Goal: Task Accomplishment & Management: Manage account settings

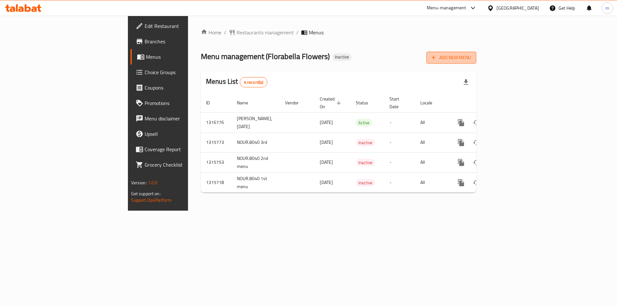
click at [471, 54] on span "Add New Menu" at bounding box center [451, 58] width 40 height 8
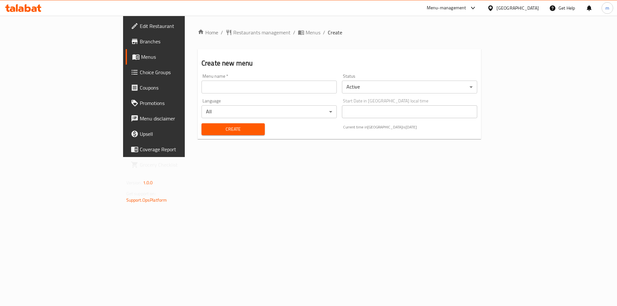
click at [201, 89] on input "text" at bounding box center [268, 87] width 135 height 13
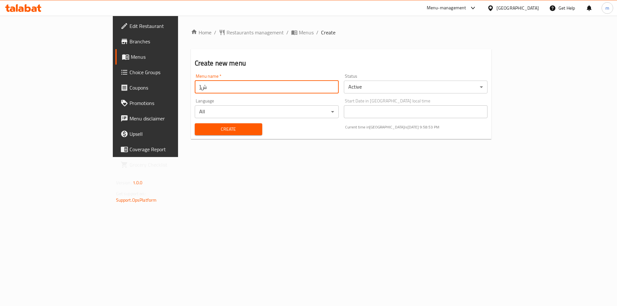
type input "]"
click at [195, 89] on input "Dahi , Pet shop" at bounding box center [267, 87] width 144 height 13
type input "Dahi , Pet shop [DATE]"
click at [200, 129] on span "Create" at bounding box center [228, 129] width 57 height 8
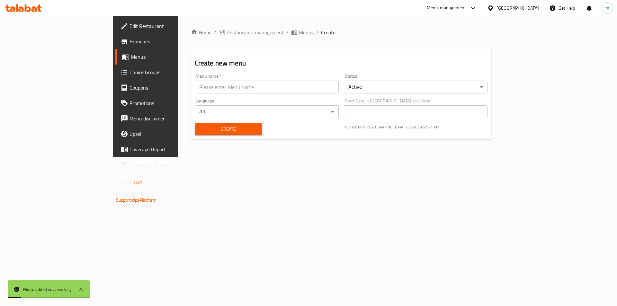
click at [299, 35] on span "Menus" at bounding box center [306, 33] width 15 height 8
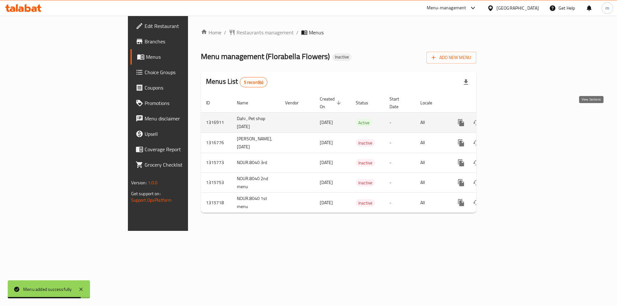
click at [511, 119] on icon "enhanced table" at bounding box center [507, 123] width 8 height 8
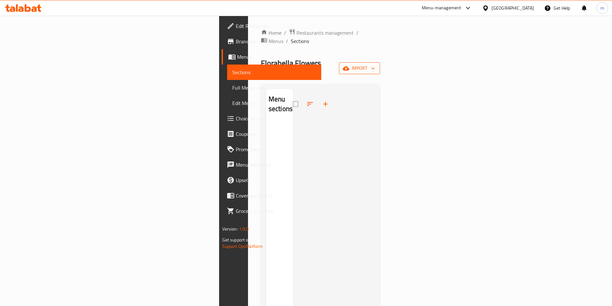
click at [375, 64] on span "import" at bounding box center [359, 68] width 31 height 8
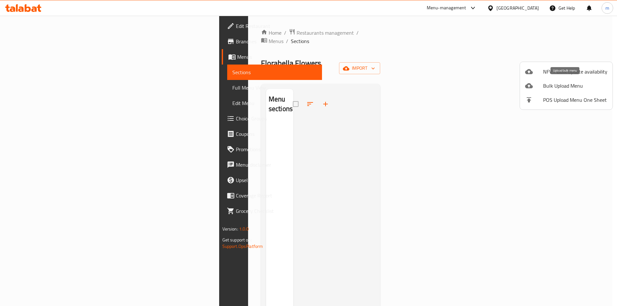
click at [559, 82] on span "Bulk Upload Menu" at bounding box center [575, 86] width 64 height 8
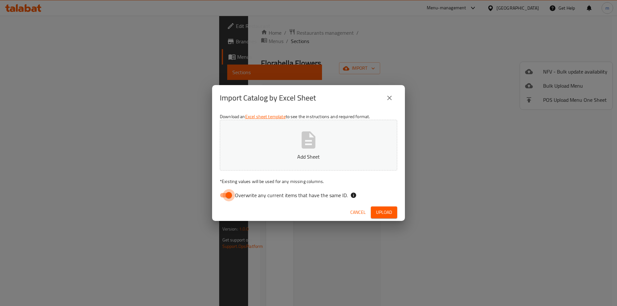
click at [229, 194] on input "Overwrite any current items that have the same ID." at bounding box center [228, 195] width 37 height 12
checkbox input "false"
click at [384, 211] on span "Upload" at bounding box center [384, 213] width 16 height 8
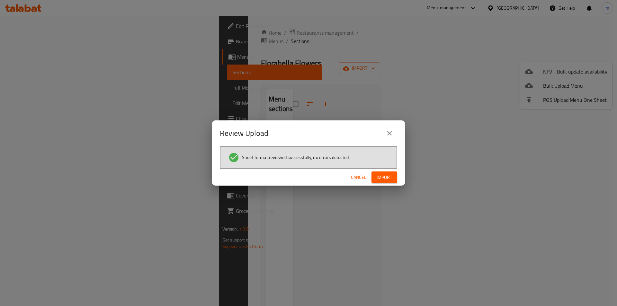
click at [387, 177] on span "Import" at bounding box center [384, 177] width 15 height 8
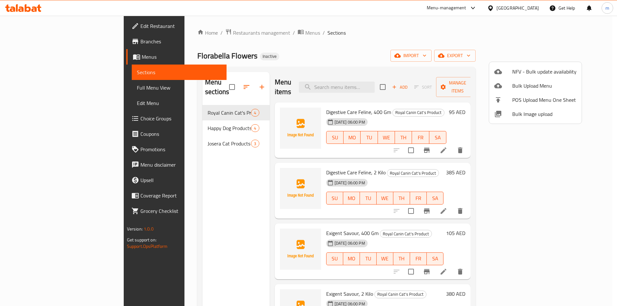
click at [464, 71] on div at bounding box center [308, 153] width 617 height 306
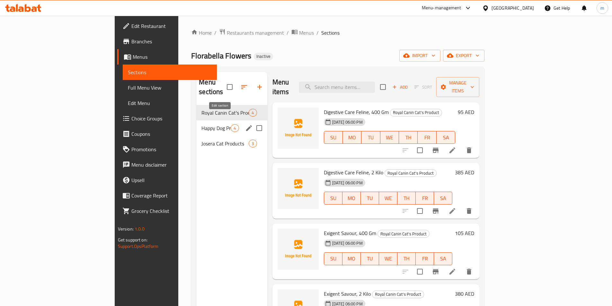
click at [245, 124] on icon "edit" at bounding box center [249, 128] width 8 height 8
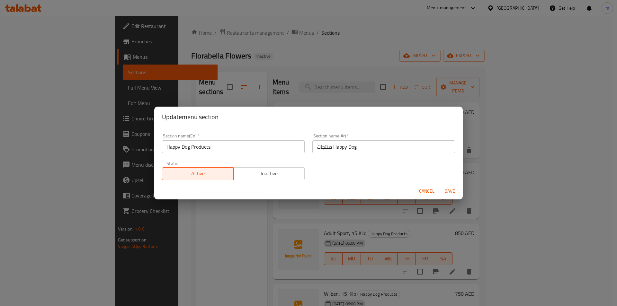
click at [331, 147] on input "منتجات Happy Dog" at bounding box center [383, 146] width 143 height 13
click at [431, 147] on input "منتجات Happy Dog" at bounding box center [383, 146] width 143 height 13
click at [453, 189] on button "Save" at bounding box center [449, 191] width 21 height 12
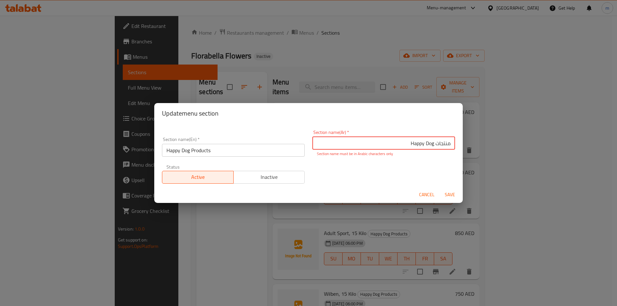
click at [431, 144] on input "منتجات Happy Dog" at bounding box center [383, 143] width 143 height 13
click at [425, 194] on span "Cancel" at bounding box center [426, 195] width 15 height 8
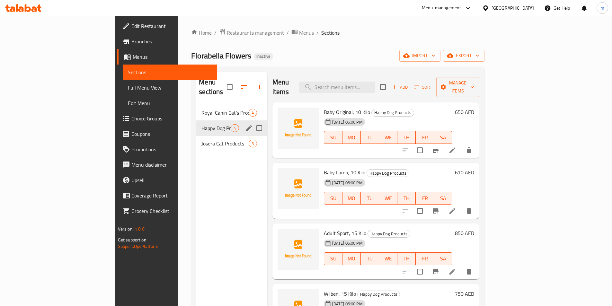
click at [196, 166] on div "Menu sections Royal Canin Cat's Product 4 Happy Dog Products 4 Josera Cat Produ…" at bounding box center [231, 225] width 71 height 306
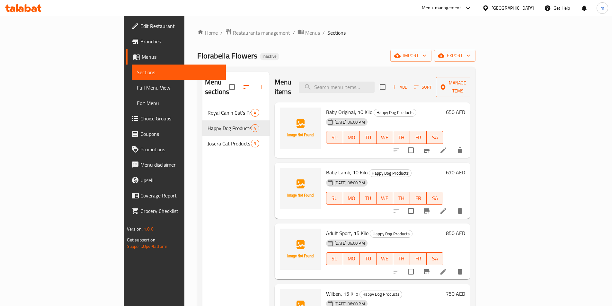
click at [288, 48] on div "Home / Restaurants management / Menus / Sections Florabella Flowers Inactive im…" at bounding box center [336, 206] width 278 height 355
click at [305, 31] on span "Menus" at bounding box center [312, 33] width 15 height 8
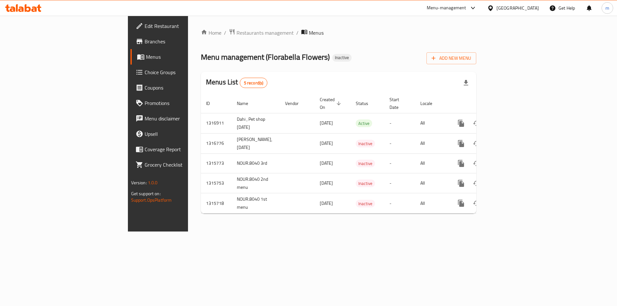
click at [145, 44] on span "Branches" at bounding box center [185, 42] width 81 height 8
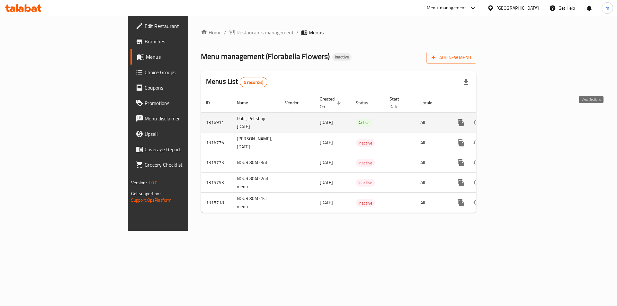
click at [510, 120] on icon "enhanced table" at bounding box center [507, 123] width 6 height 6
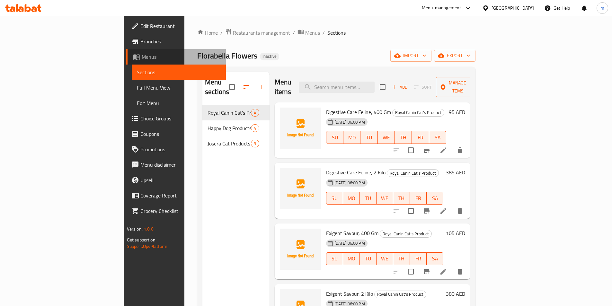
click at [142, 58] on span "Menus" at bounding box center [181, 57] width 79 height 8
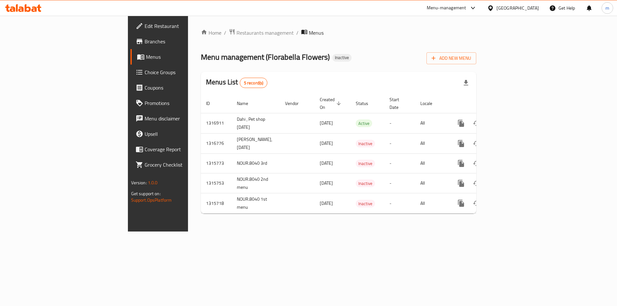
click at [145, 44] on span "Branches" at bounding box center [185, 42] width 81 height 8
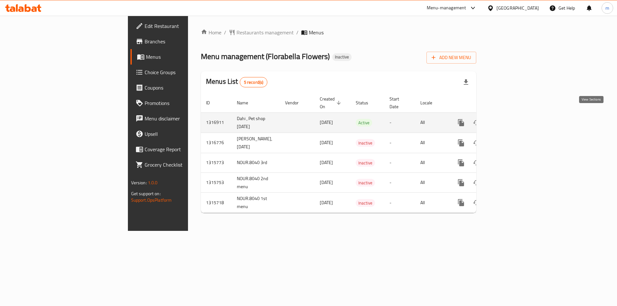
click at [510, 120] on icon "enhanced table" at bounding box center [507, 123] width 6 height 6
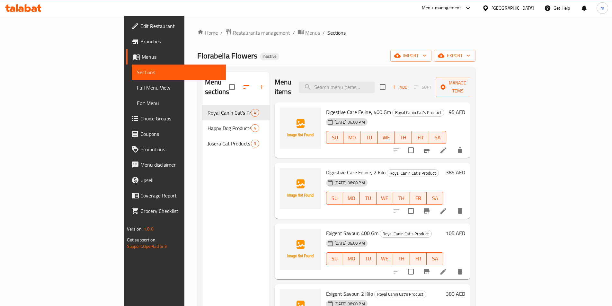
click at [137, 87] on span "Full Menu View" at bounding box center [179, 88] width 84 height 8
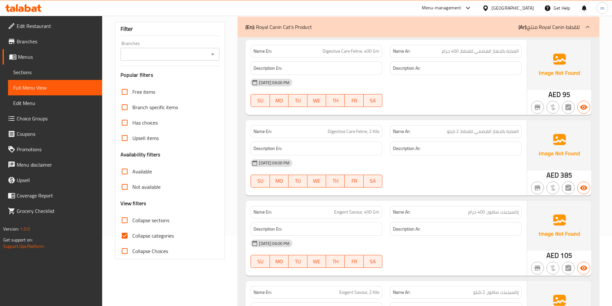
scroll to position [96, 0]
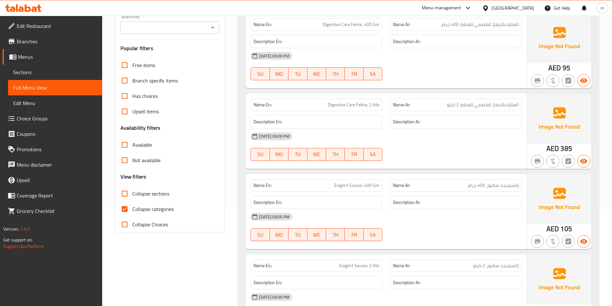
click at [124, 210] on input "Collapse categories" at bounding box center [124, 208] width 15 height 15
checkbox input "false"
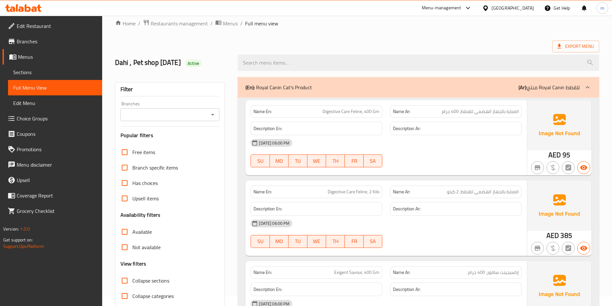
scroll to position [0, 0]
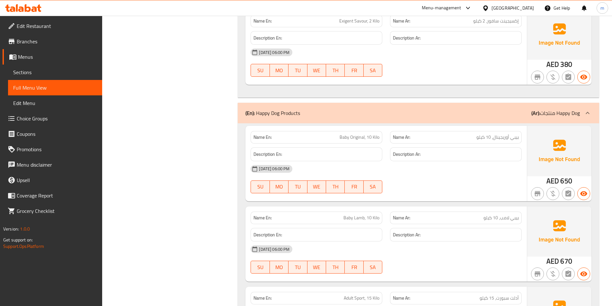
scroll to position [331, 0]
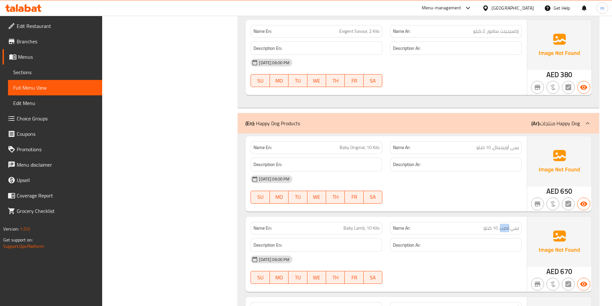
drag, startPoint x: 500, startPoint y: 229, endPoint x: 509, endPoint y: 228, distance: 9.7
click at [509, 228] on span "بيبي لامب، 10 كيلو" at bounding box center [501, 228] width 35 height 7
copy span "لامب"
click at [366, 231] on span "Baby Lamb, 10 Kilo" at bounding box center [361, 228] width 36 height 7
click at [358, 228] on span "Baby Lamb, 10 Kilo" at bounding box center [361, 228] width 36 height 7
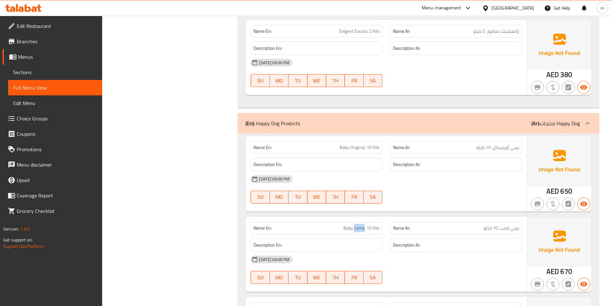
click at [358, 228] on span "Baby Lamb, 10 Kilo" at bounding box center [361, 228] width 36 height 7
copy span "Lamb"
click at [39, 43] on span "Branches" at bounding box center [57, 42] width 80 height 8
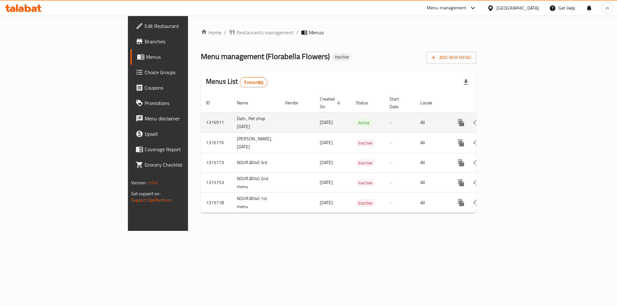
click at [515, 116] on link "enhanced table" at bounding box center [507, 122] width 15 height 15
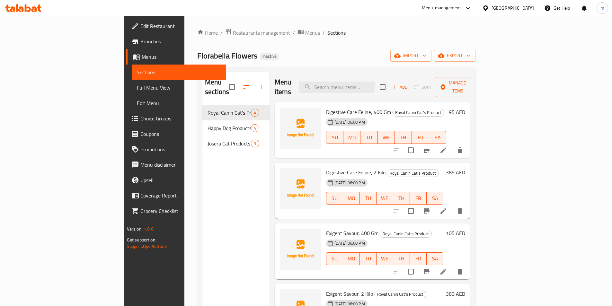
click at [137, 87] on span "Full Menu View" at bounding box center [179, 88] width 84 height 8
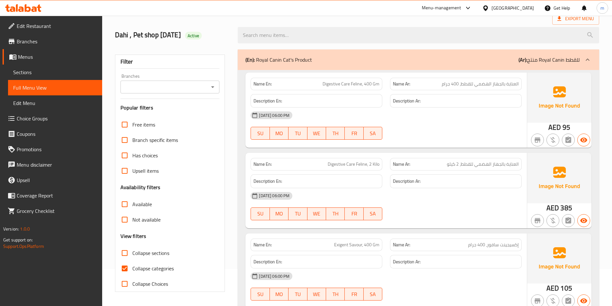
scroll to position [129, 0]
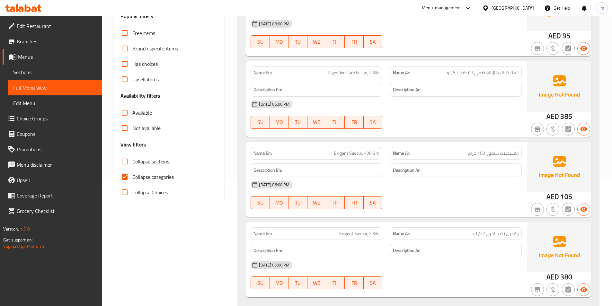
click at [124, 177] on input "Collapse categories" at bounding box center [124, 176] width 15 height 15
checkbox input "false"
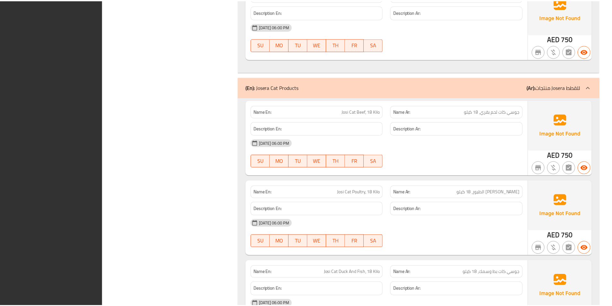
scroll to position [781, 0]
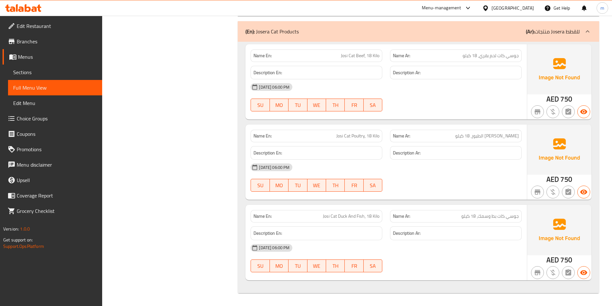
click at [31, 55] on span "Menus" at bounding box center [57, 57] width 79 height 8
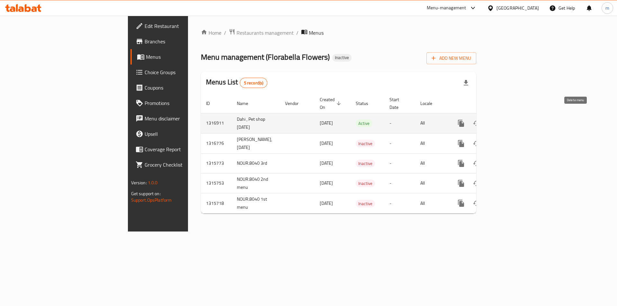
click at [494, 120] on icon "enhanced table" at bounding box center [492, 123] width 4 height 6
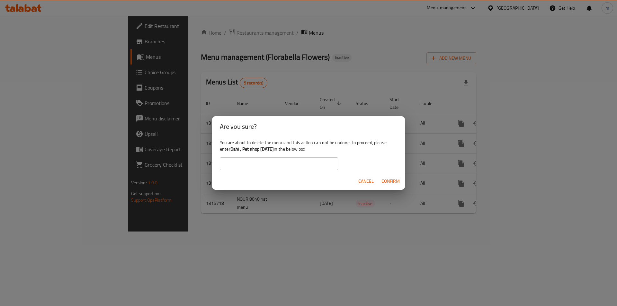
drag, startPoint x: 231, startPoint y: 148, endPoint x: 285, endPoint y: 146, distance: 54.0
click at [274, 146] on b "Dahi , Pet shop [DATE]" at bounding box center [251, 149] width 43 height 8
copy b "Dahi , Pet shop [DATE]"
click at [292, 164] on input "text" at bounding box center [279, 163] width 118 height 13
paste input "Dahi , Pet shop [DATE]"
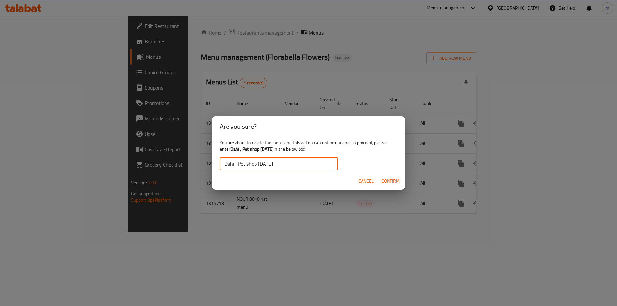
type input "Dahi , Pet shop [DATE]"
click at [396, 181] on span "Confirm" at bounding box center [390, 181] width 18 height 8
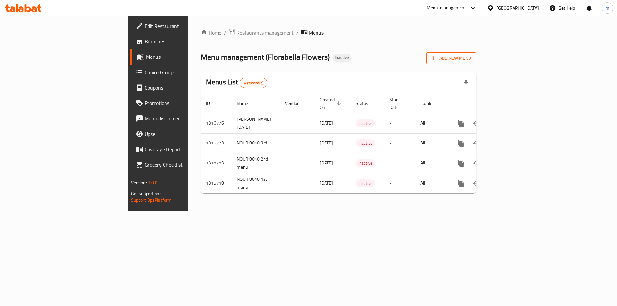
click at [471, 59] on span "Add New Menu" at bounding box center [451, 58] width 40 height 8
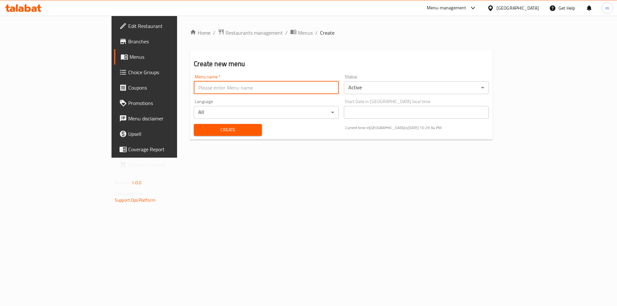
click at [194, 87] on input "text" at bounding box center [266, 87] width 145 height 13
type input "]"
type input "Dahi , Pet shop [DATE]"
click at [199, 128] on span "Create" at bounding box center [228, 130] width 58 height 8
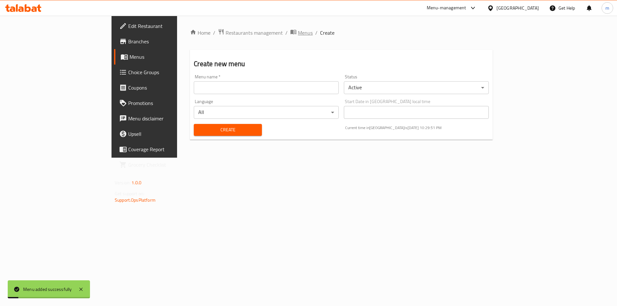
click at [298, 32] on span "Menus" at bounding box center [305, 33] width 15 height 8
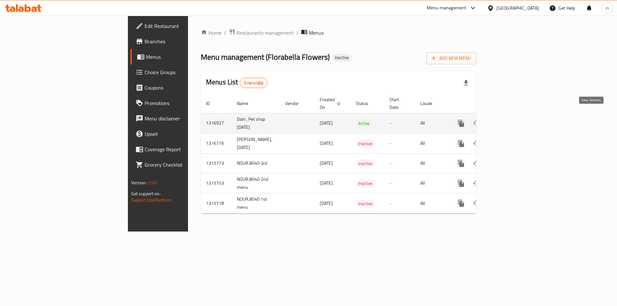
click at [511, 120] on icon "enhanced table" at bounding box center [507, 124] width 8 height 8
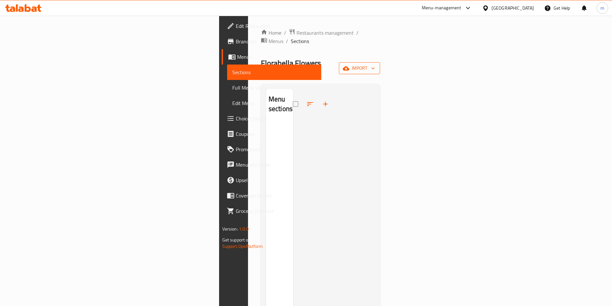
click at [375, 64] on span "import" at bounding box center [359, 68] width 31 height 8
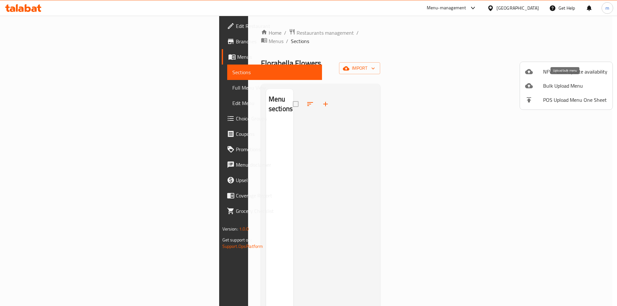
click at [566, 87] on span "Bulk Upload Menu" at bounding box center [575, 86] width 64 height 8
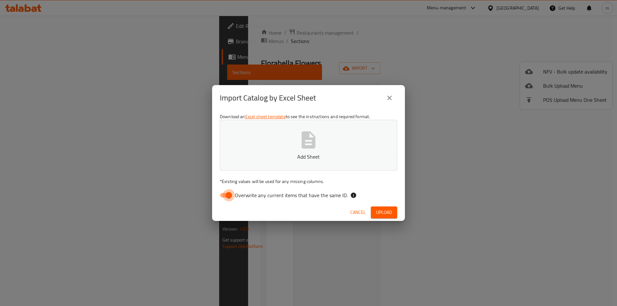
click at [232, 196] on input "Overwrite any current items that have the same ID." at bounding box center [228, 195] width 37 height 12
checkbox input "false"
click at [386, 213] on span "Upload" at bounding box center [384, 213] width 16 height 8
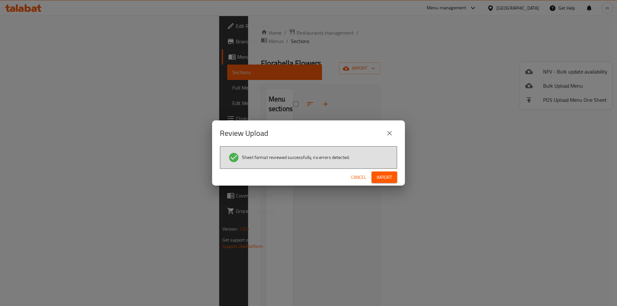
click at [388, 176] on span "Import" at bounding box center [384, 177] width 15 height 8
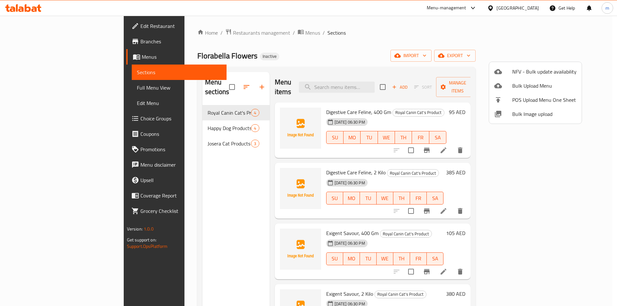
click at [211, 103] on div at bounding box center [308, 153] width 617 height 306
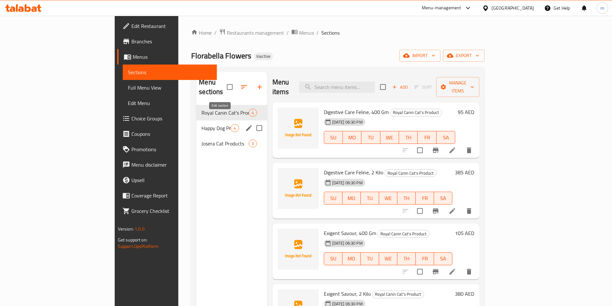
click at [246, 125] on icon "edit" at bounding box center [249, 128] width 6 height 6
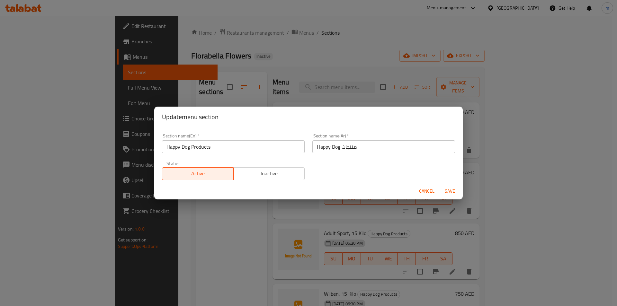
click at [429, 193] on span "Cancel" at bounding box center [426, 191] width 15 height 8
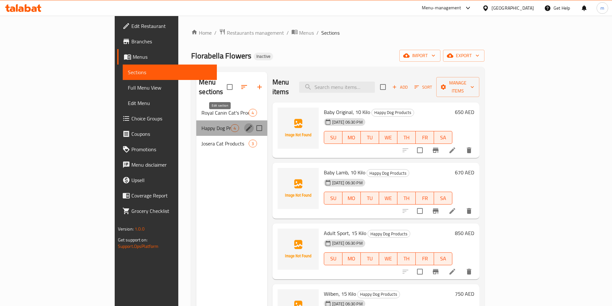
click at [245, 124] on icon "edit" at bounding box center [249, 128] width 8 height 8
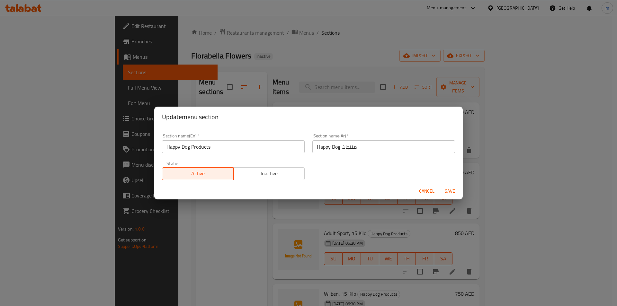
click at [428, 191] on span "Cancel" at bounding box center [426, 191] width 15 height 8
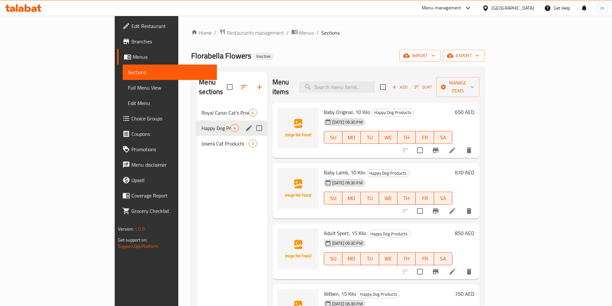
click at [128, 88] on span "Full Menu View" at bounding box center [170, 88] width 84 height 8
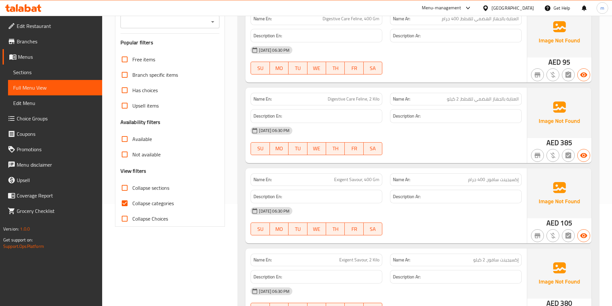
scroll to position [129, 0]
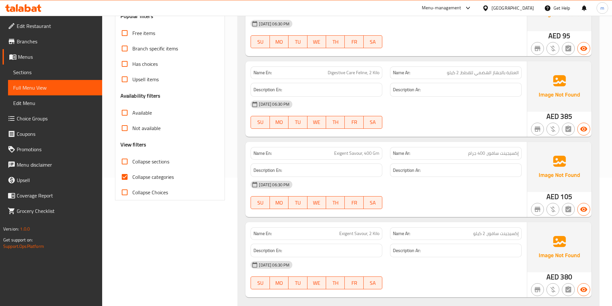
click at [126, 180] on input "Collapse categories" at bounding box center [124, 176] width 15 height 15
checkbox input "false"
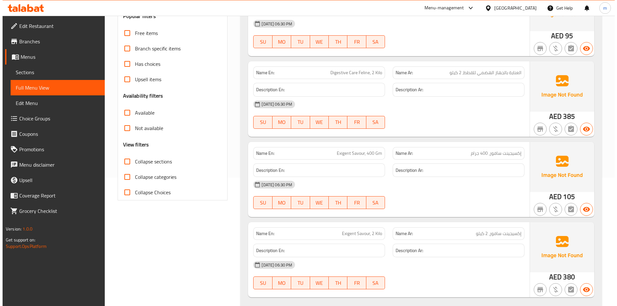
scroll to position [0, 0]
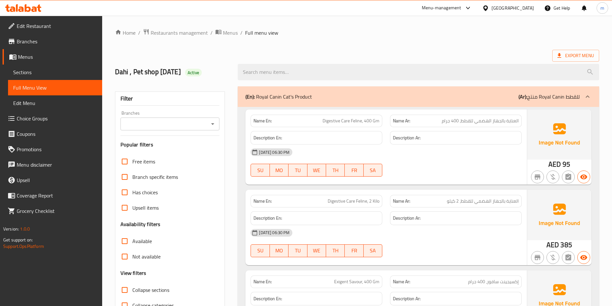
click at [264, 122] on strong "Name En:" at bounding box center [262, 121] width 18 height 7
